Goal: Task Accomplishment & Management: Manage account settings

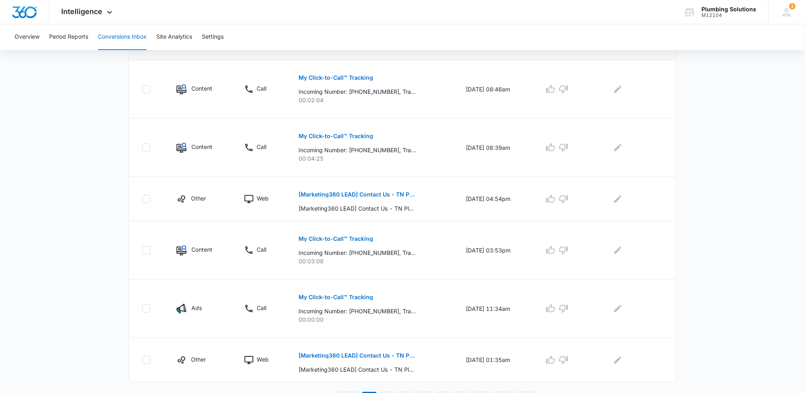
scroll to position [441, 0]
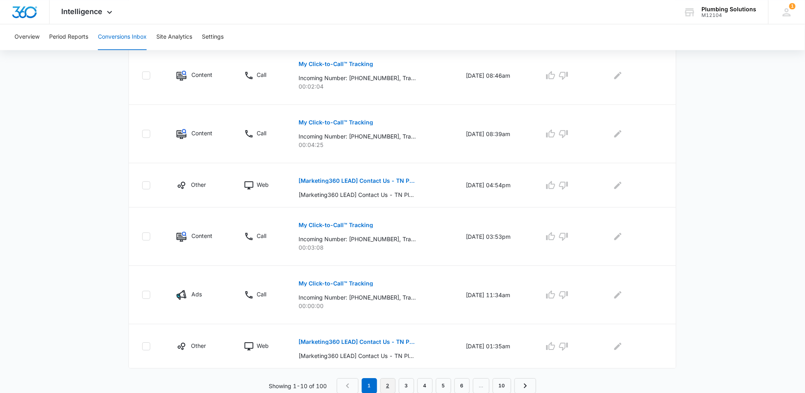
click at [393, 386] on link "2" at bounding box center [387, 385] width 15 height 15
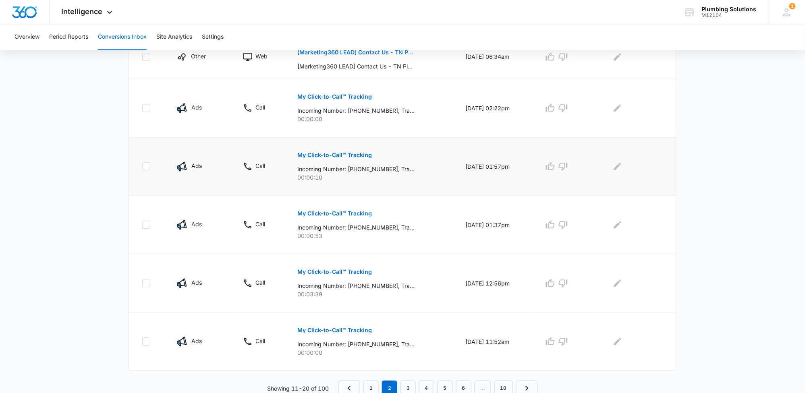
scroll to position [455, 0]
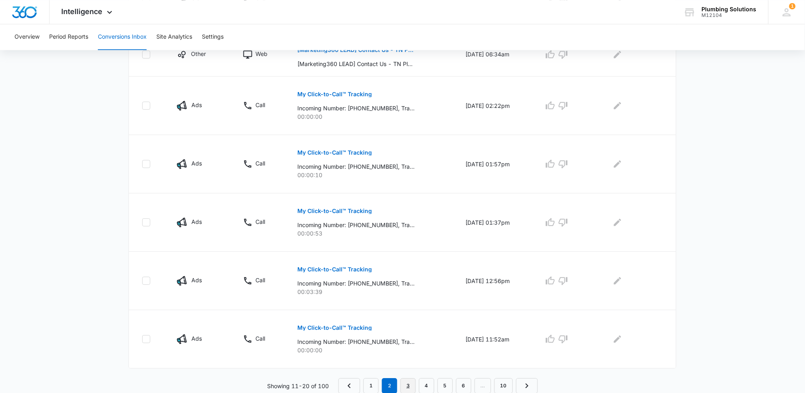
click at [411, 387] on link "3" at bounding box center [408, 385] width 15 height 15
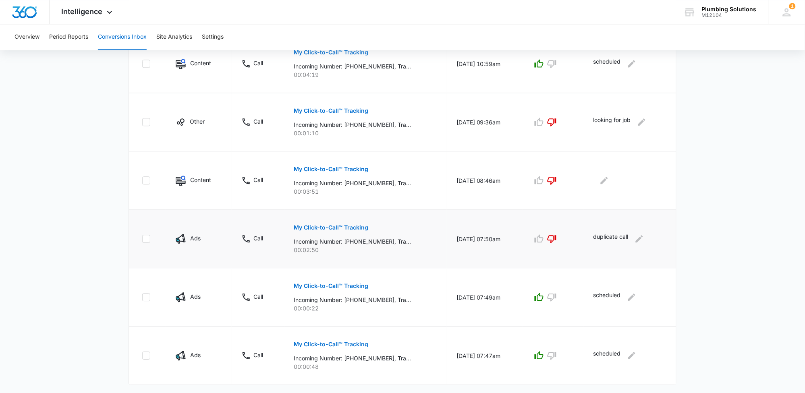
scroll to position [469, 0]
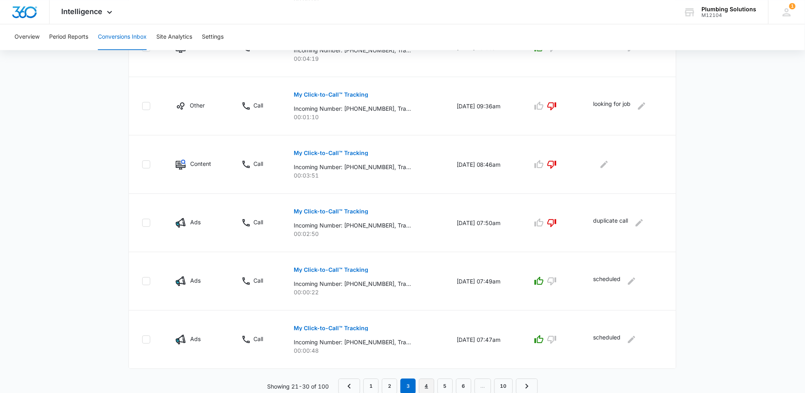
click at [426, 386] on link "4" at bounding box center [426, 386] width 15 height 15
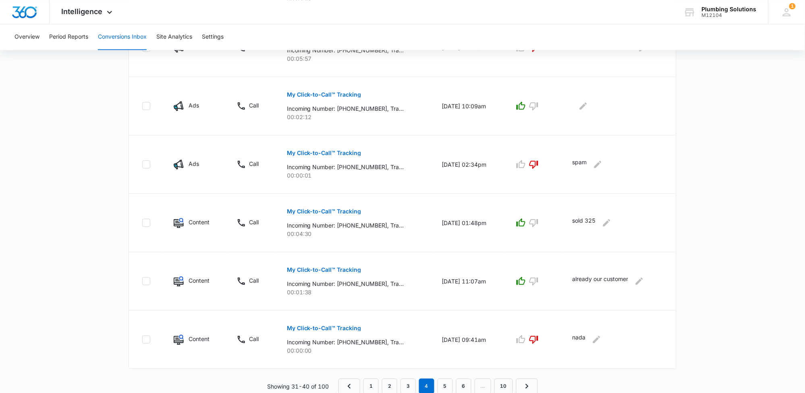
scroll to position [455, 0]
click at [411, 386] on link "3" at bounding box center [408, 385] width 15 height 15
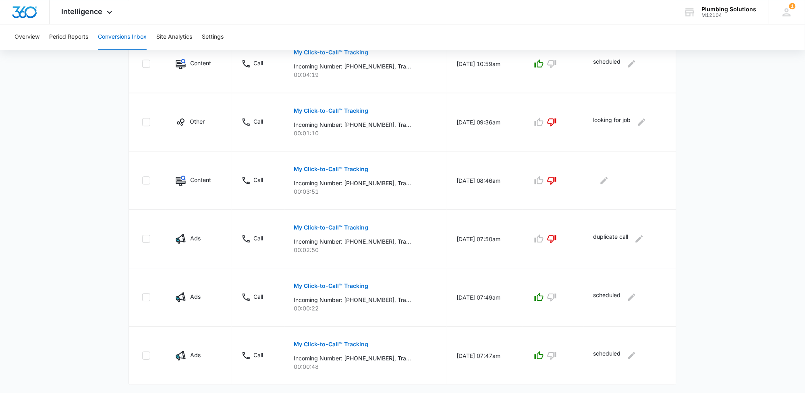
scroll to position [469, 0]
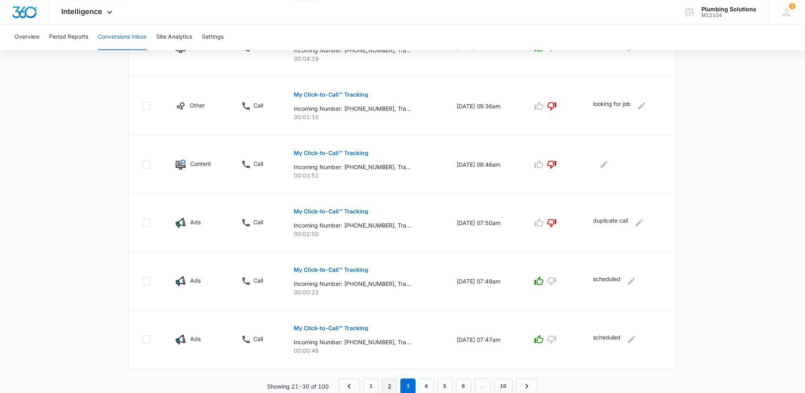
click at [392, 386] on link "2" at bounding box center [389, 386] width 15 height 15
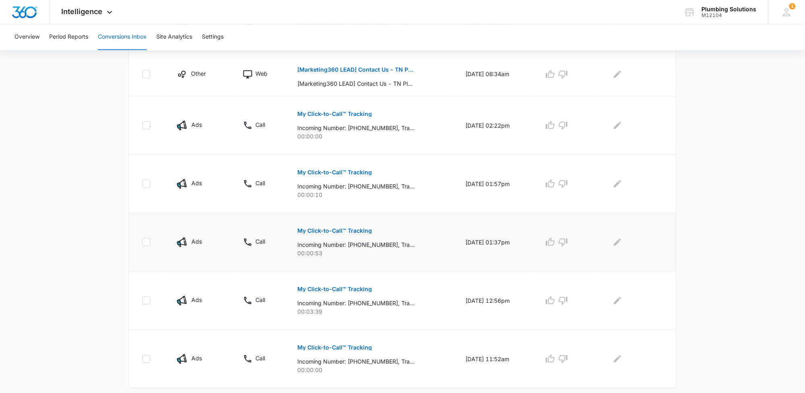
scroll to position [455, 0]
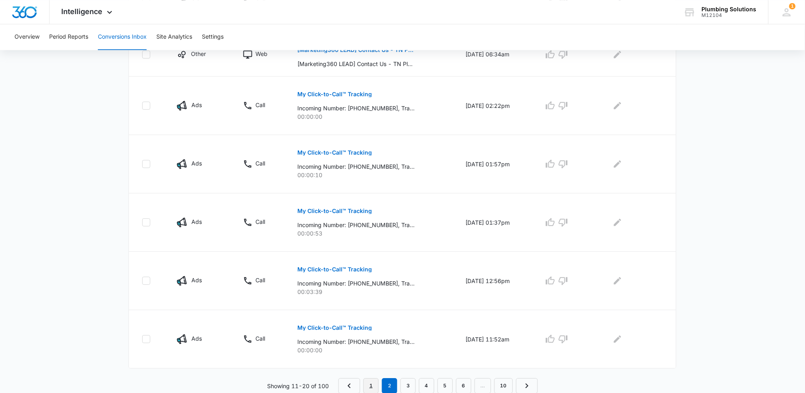
click at [375, 383] on link "1" at bounding box center [370, 385] width 15 height 15
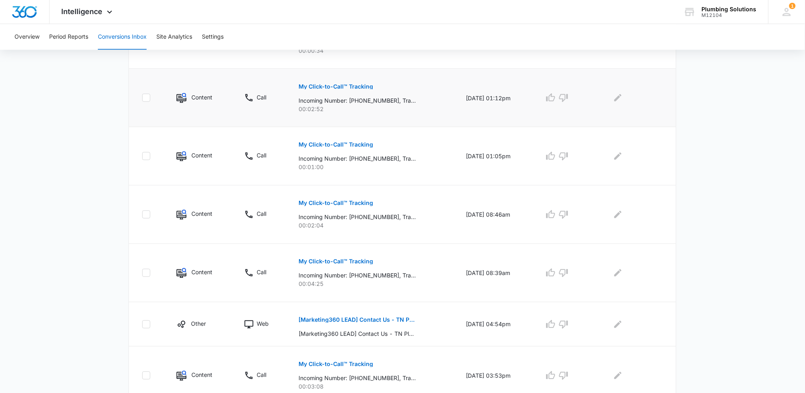
scroll to position [352, 0]
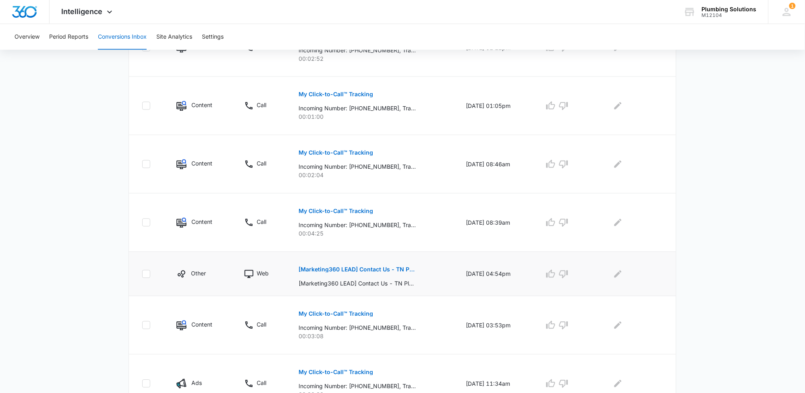
click at [371, 272] on p "[Marketing360 LEAD] Contact Us - TN Plumbing" at bounding box center [357, 270] width 117 height 6
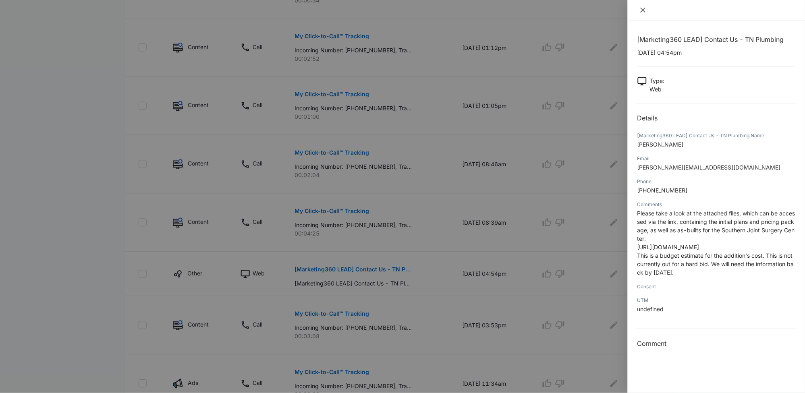
click at [644, 8] on icon "close" at bounding box center [643, 10] width 5 height 5
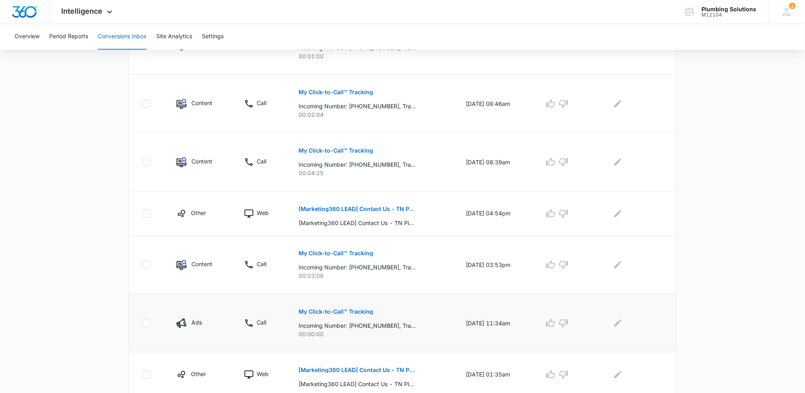
scroll to position [441, 0]
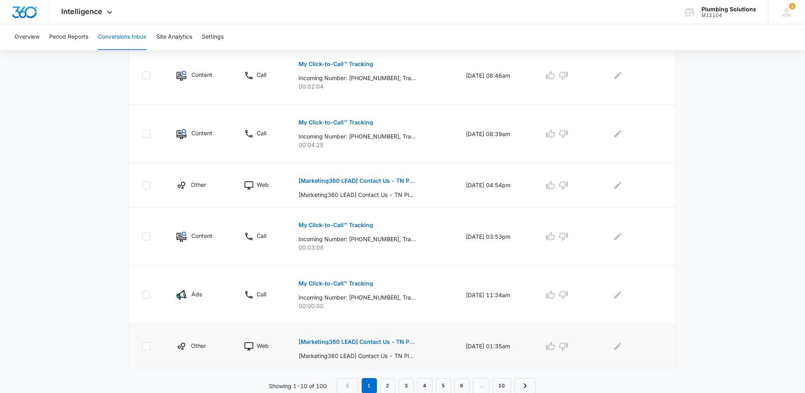
click at [387, 341] on p "[Marketing360 LEAD] Contact Us - TN Plumbing" at bounding box center [357, 342] width 117 height 6
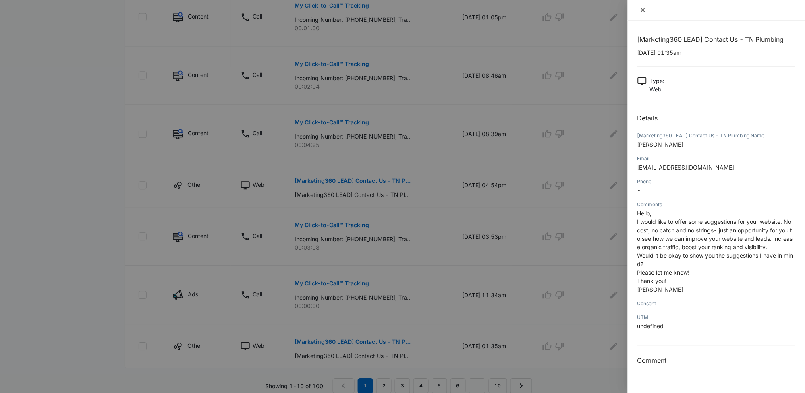
click at [644, 11] on icon "close" at bounding box center [643, 10] width 6 height 6
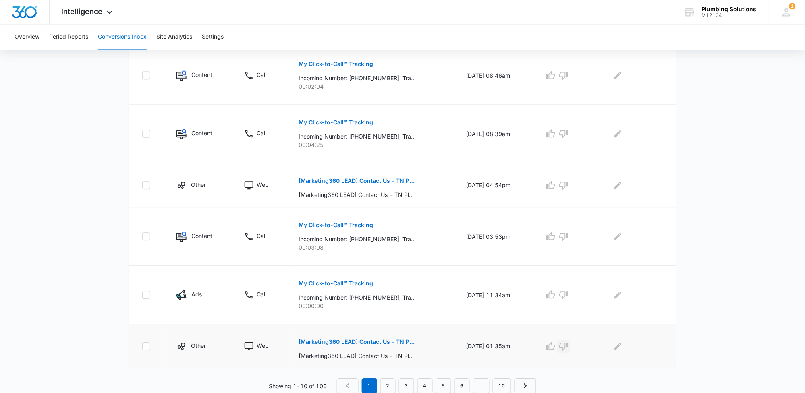
click at [569, 350] on icon "button" at bounding box center [564, 347] width 10 height 10
click at [623, 346] on icon "Edit Comments" at bounding box center [618, 347] width 10 height 10
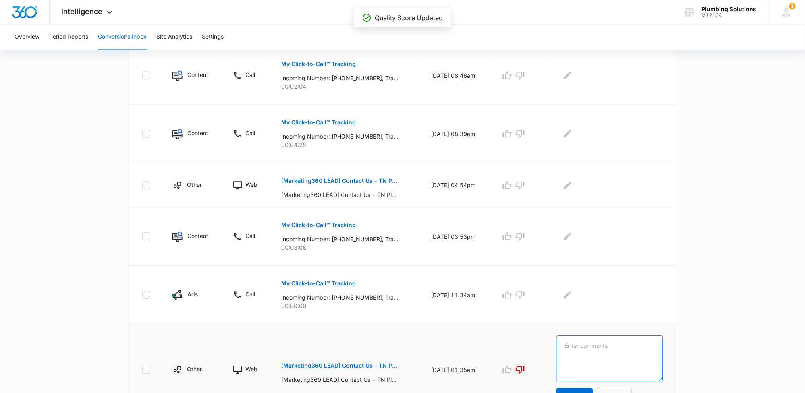
click at [623, 347] on textarea at bounding box center [610, 359] width 107 height 46
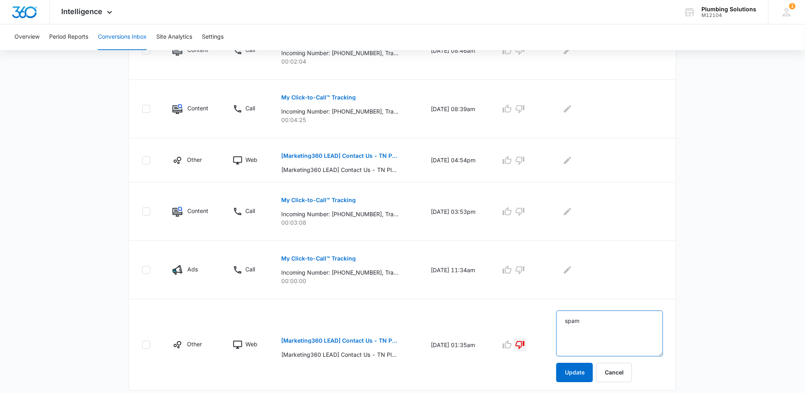
scroll to position [488, 0]
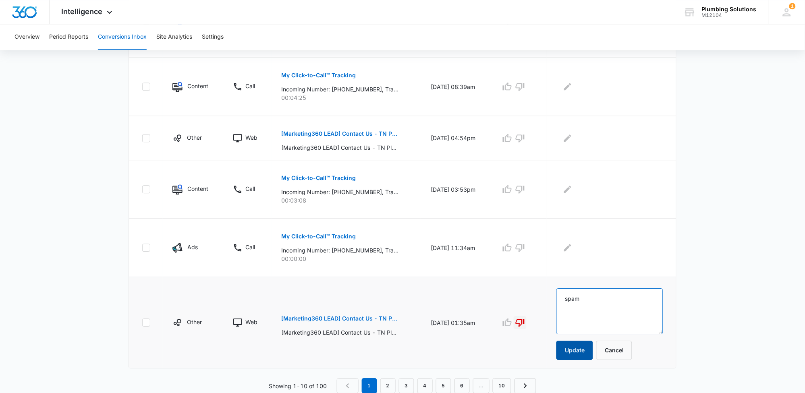
type textarea "spam"
click at [593, 353] on button "Update" at bounding box center [575, 350] width 37 height 19
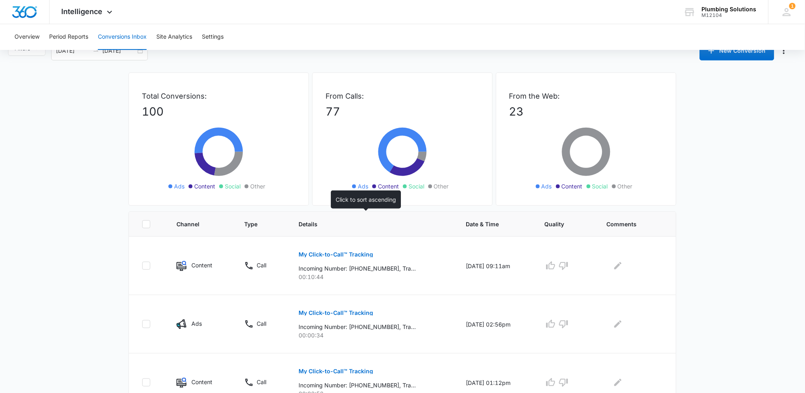
scroll to position [0, 0]
